Goal: Task Accomplishment & Management: Use online tool/utility

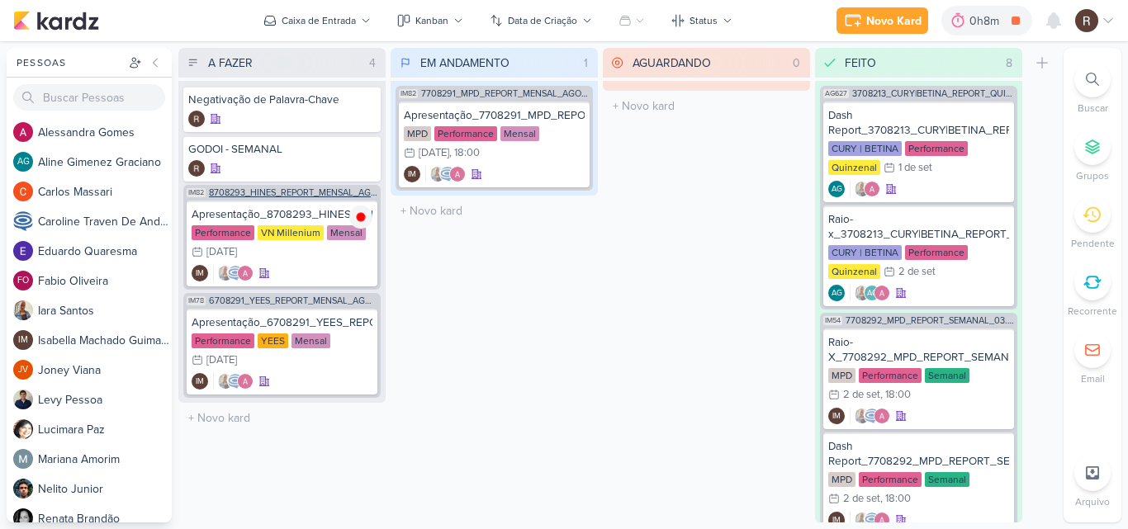
click at [277, 193] on span "8708293_HINES_REPORT_MENSAL_AGOSTO" at bounding box center [293, 192] width 168 height 9
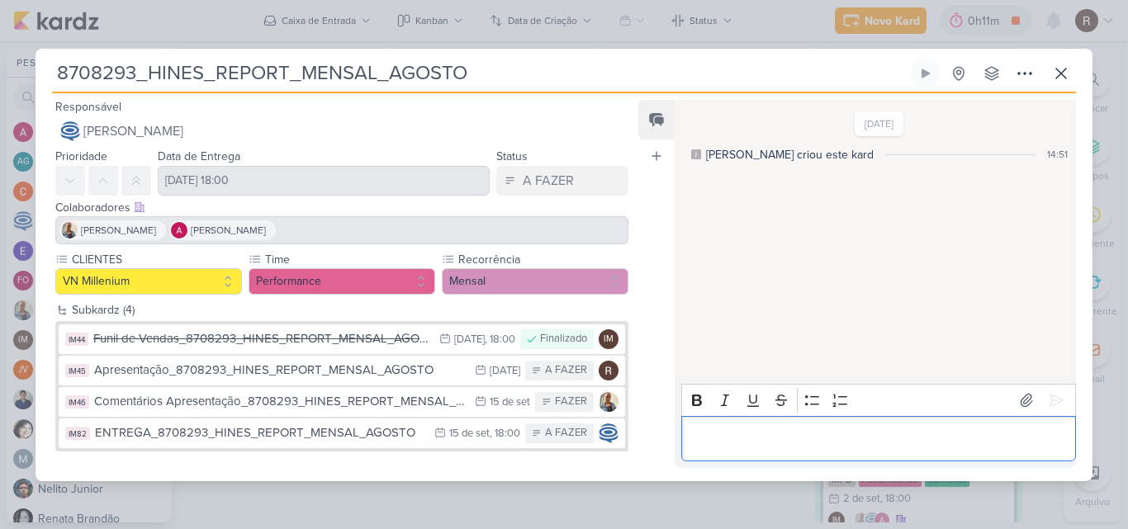
click at [711, 431] on p "Editor editing area: main" at bounding box center [877, 438] width 377 height 20
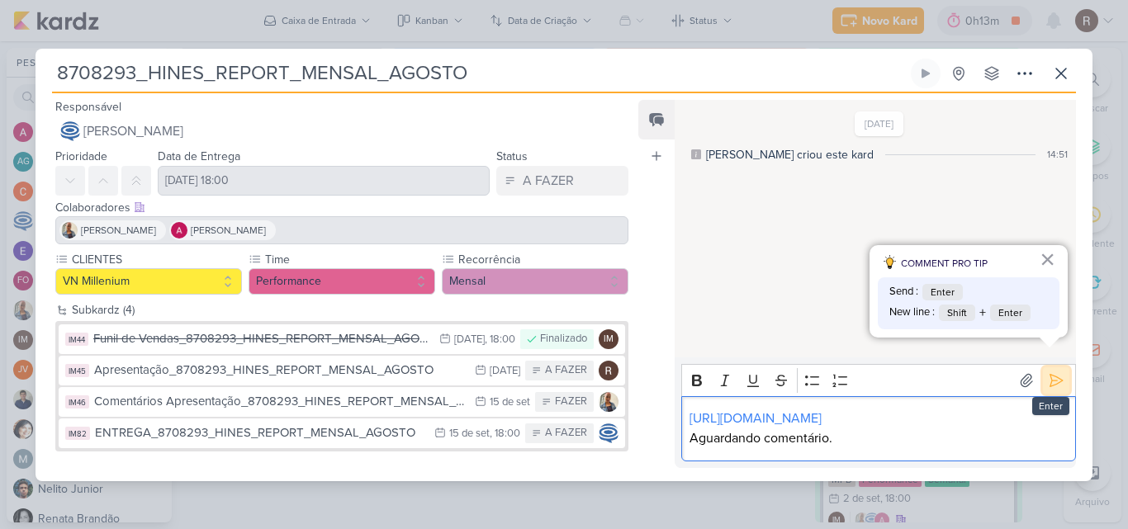
click at [1048, 372] on icon at bounding box center [1056, 380] width 17 height 17
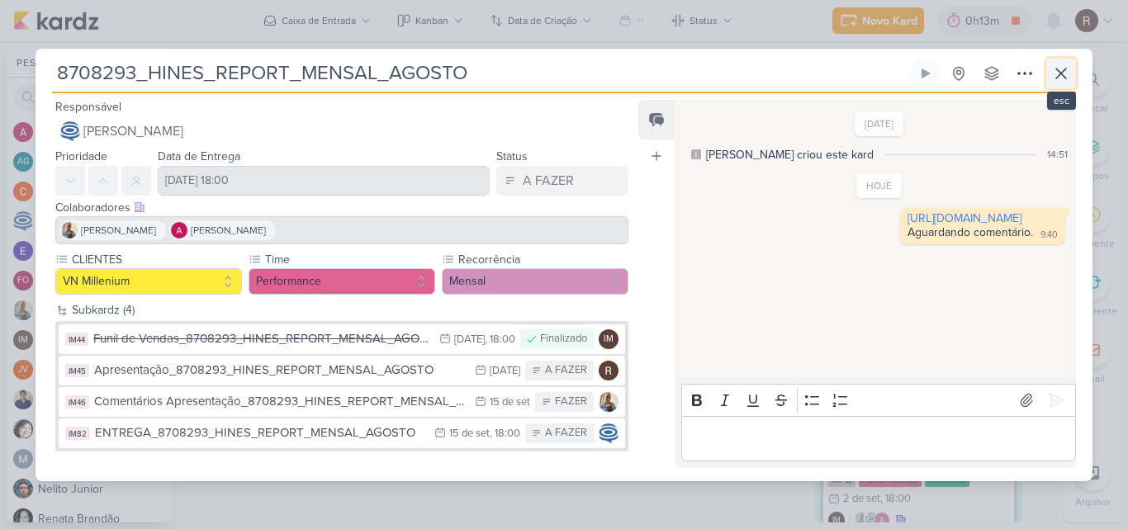
click at [1071, 74] on button at bounding box center [1061, 74] width 30 height 30
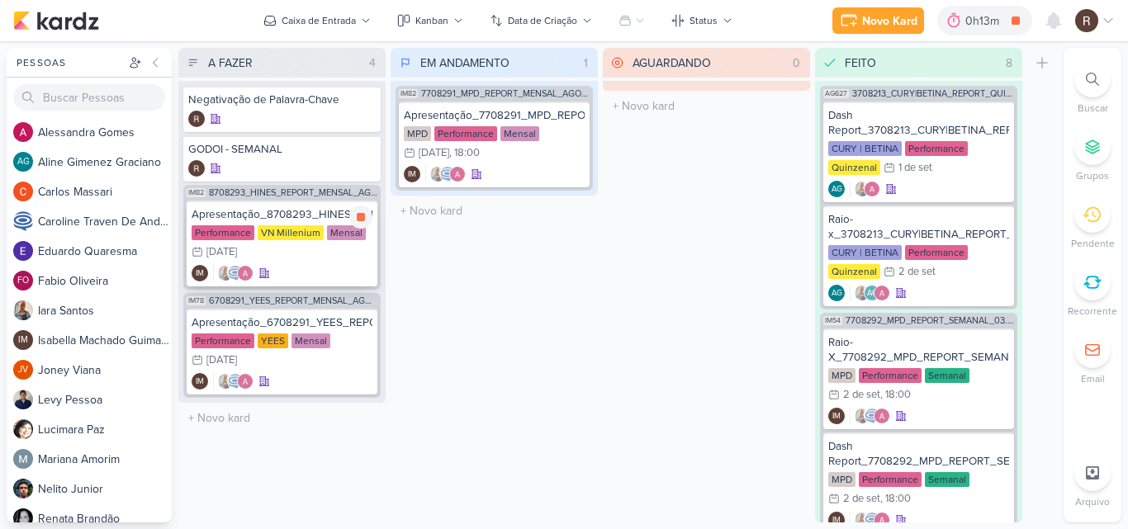
click at [266, 225] on div "Apresentação_8708293_HINES_REPORT_MENSAL_AGOSTO Performance VN Millenium Mensal…" at bounding box center [282, 244] width 191 height 86
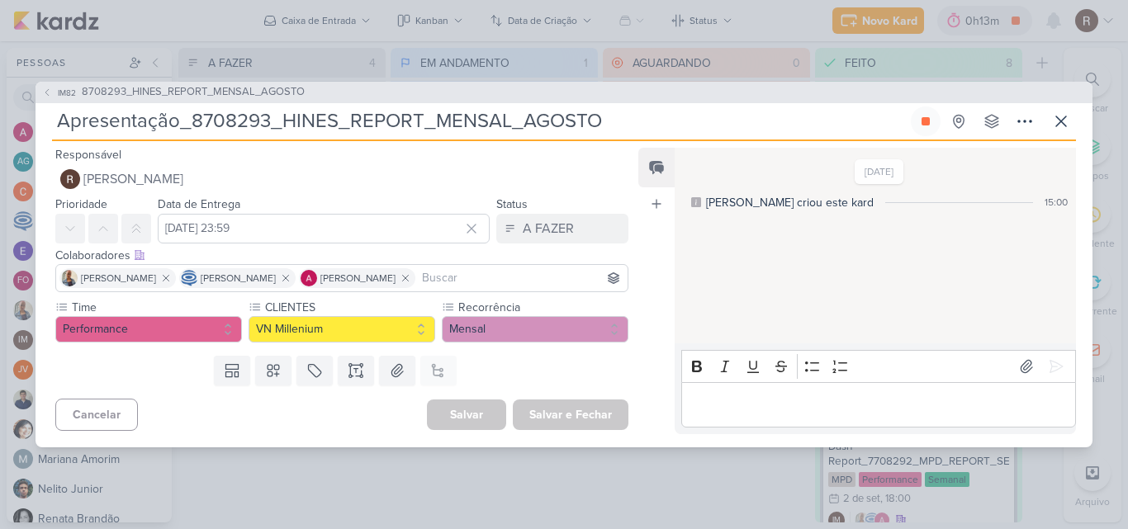
click at [739, 397] on p "Editor editing area: main" at bounding box center [877, 405] width 377 height 20
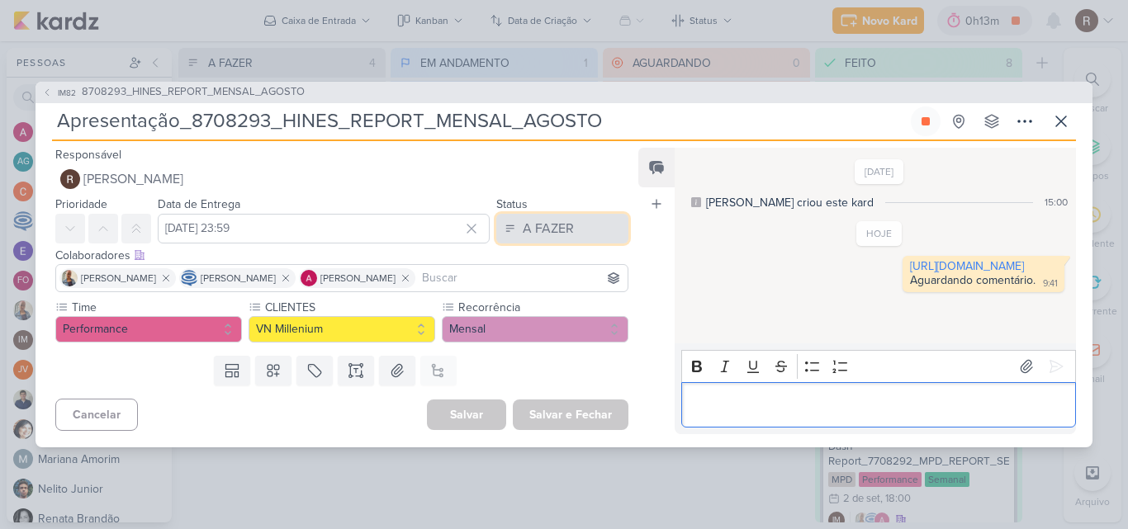
click at [570, 222] on button "A FAZER" at bounding box center [562, 229] width 132 height 30
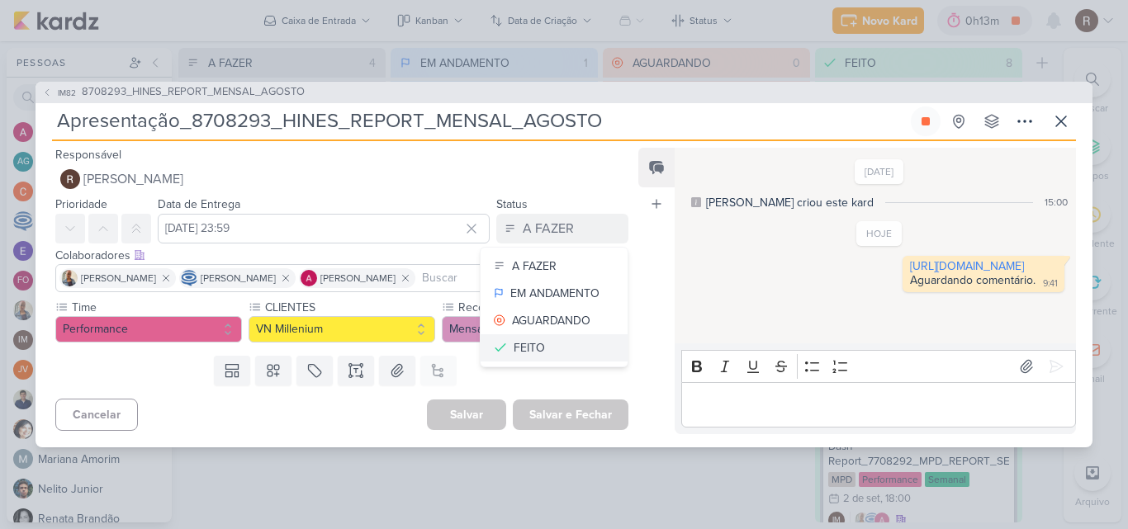
click at [541, 347] on button "FEITO" at bounding box center [553, 347] width 147 height 27
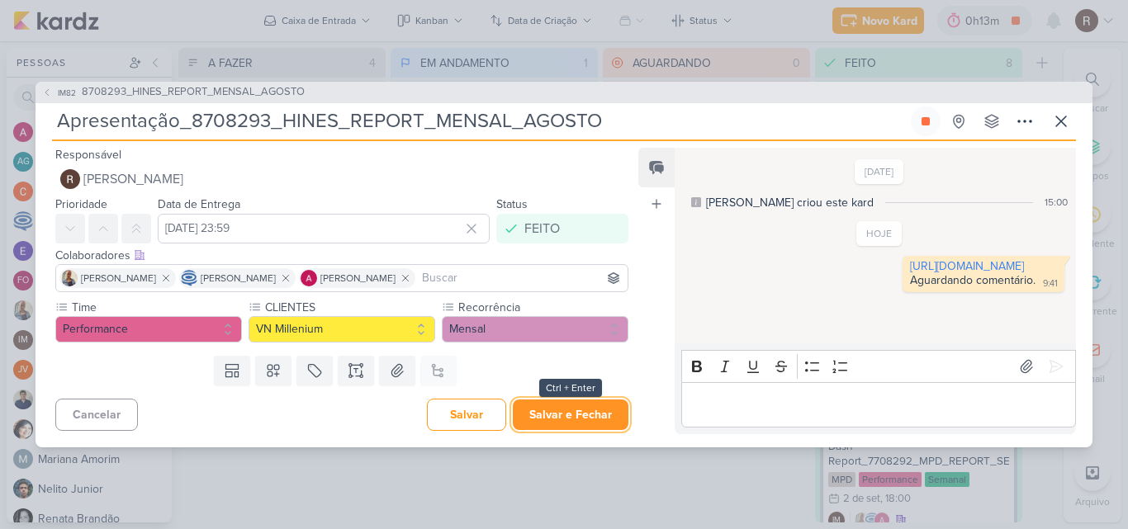
click at [575, 410] on button "Salvar e Fechar" at bounding box center [571, 415] width 116 height 31
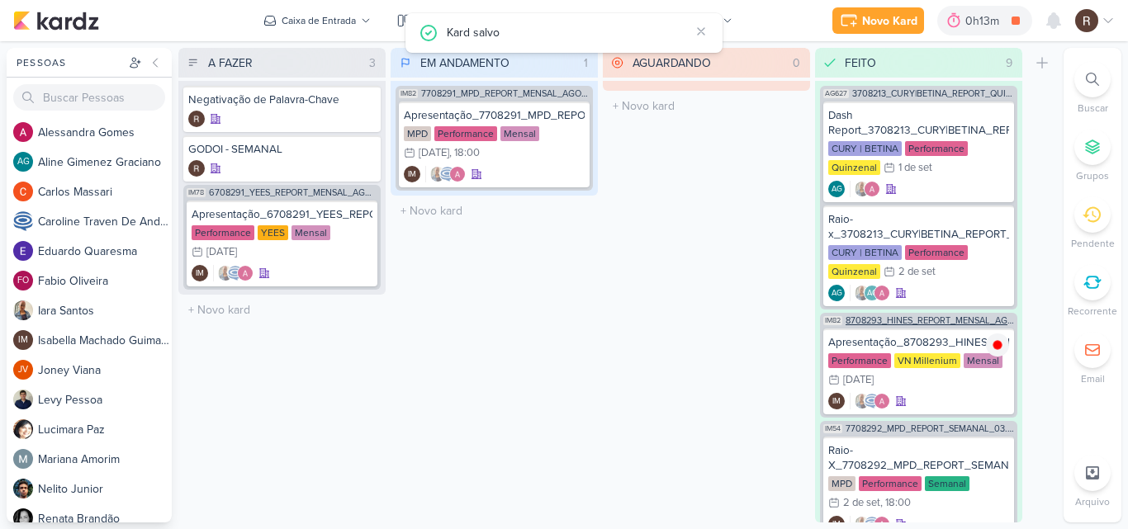
click at [905, 320] on span "8708293_HINES_REPORT_MENSAL_AGOSTO" at bounding box center [929, 320] width 168 height 9
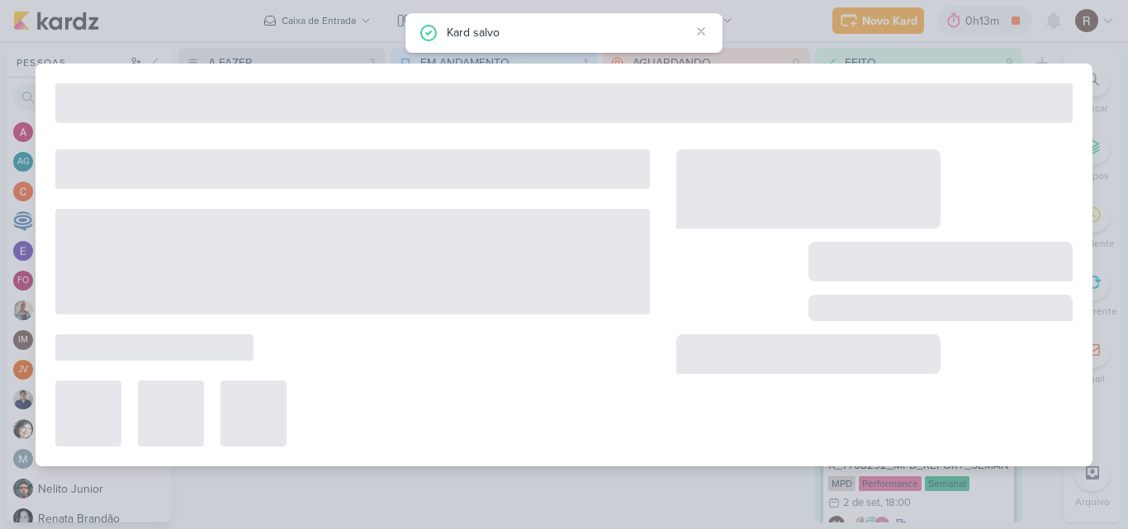
type input "8708293_HINES_REPORT_MENSAL_AGOSTO"
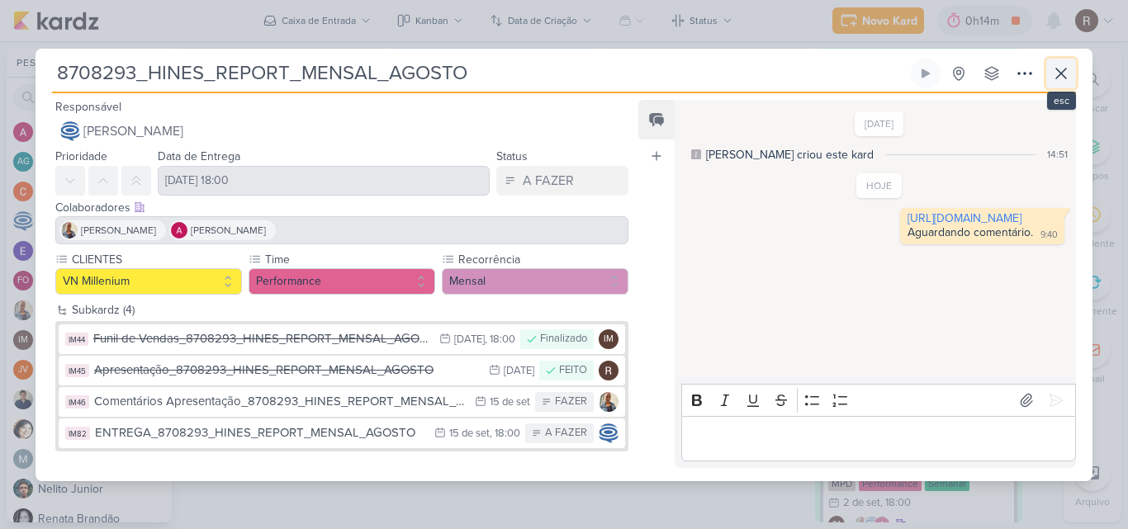
click at [1068, 70] on icon at bounding box center [1061, 74] width 20 height 20
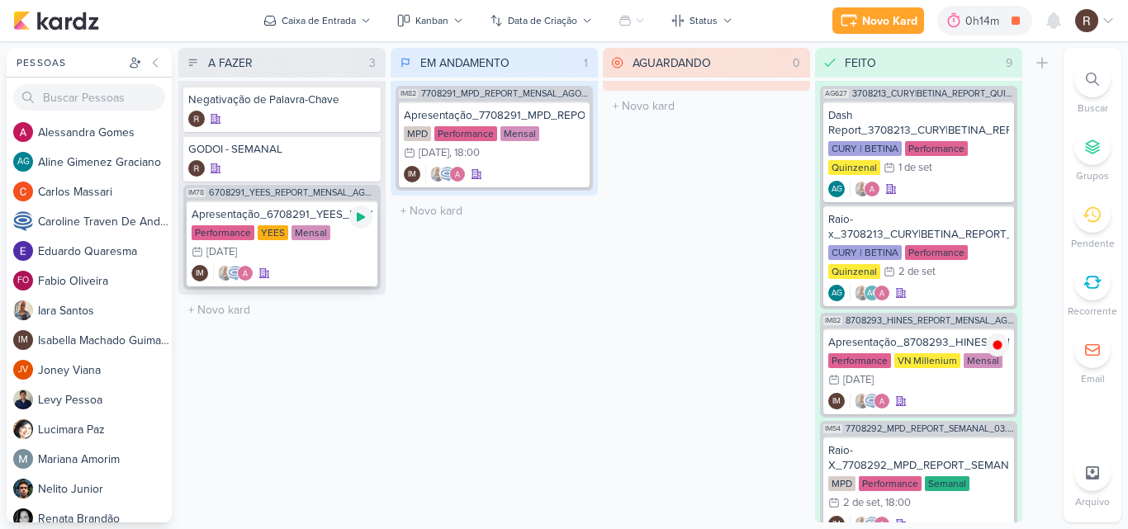
click at [357, 226] on div at bounding box center [360, 217] width 23 height 23
